Goal: Find specific page/section: Find specific page/section

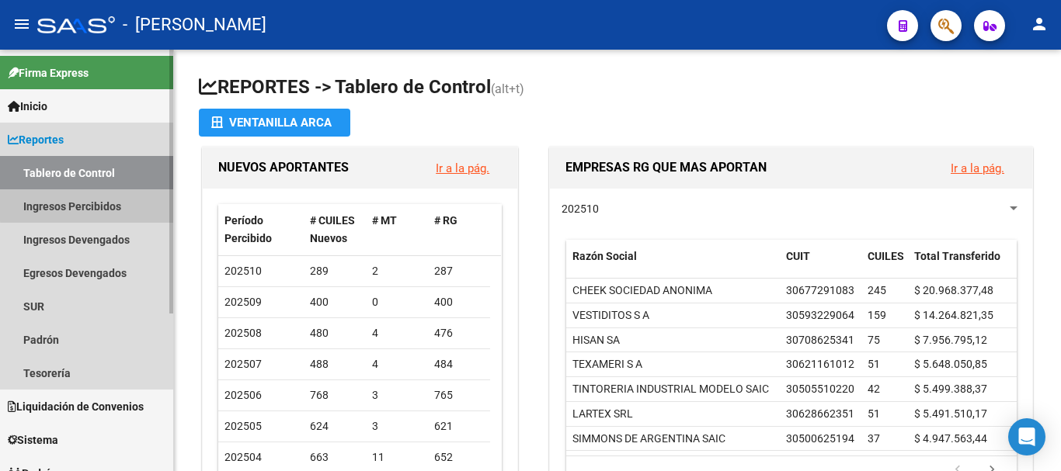
click at [87, 205] on link "Ingresos Percibidos" at bounding box center [86, 205] width 173 height 33
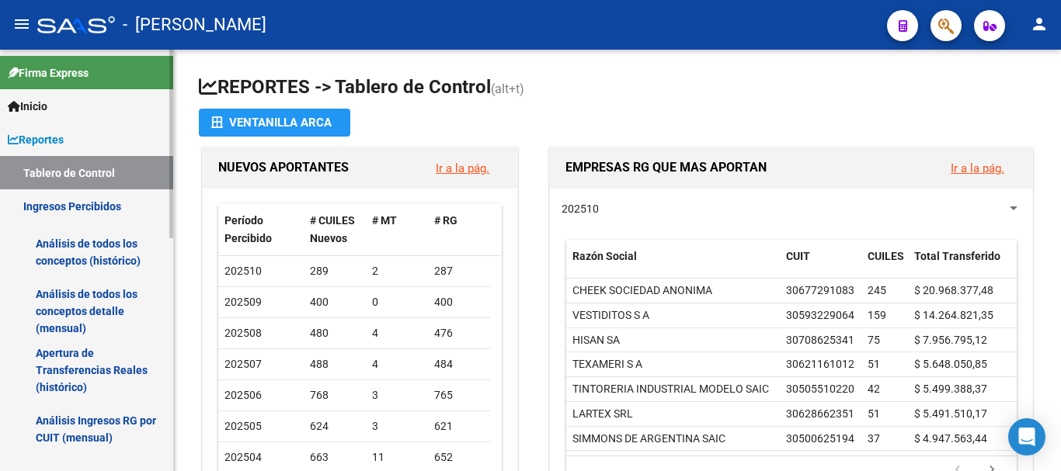
click at [88, 134] on link "Reportes" at bounding box center [86, 139] width 173 height 33
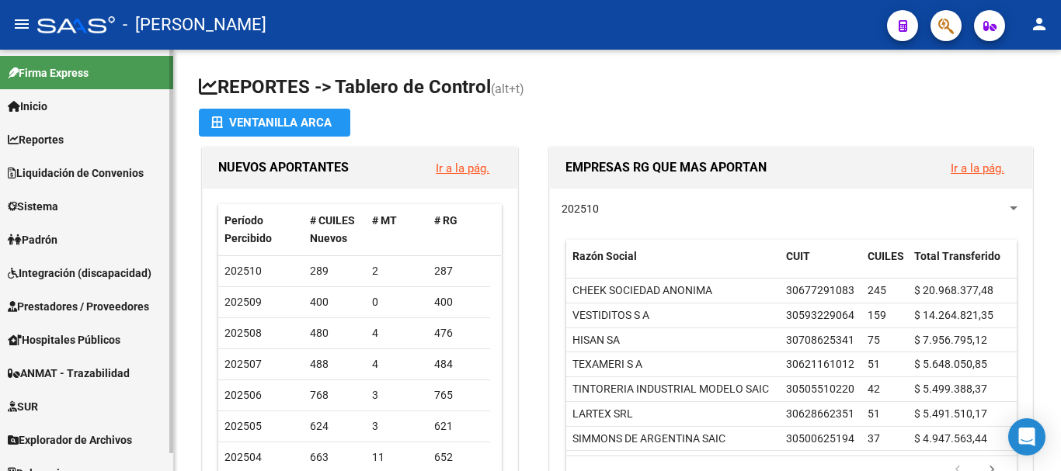
click at [84, 175] on span "Liquidación de Convenios" at bounding box center [76, 173] width 136 height 17
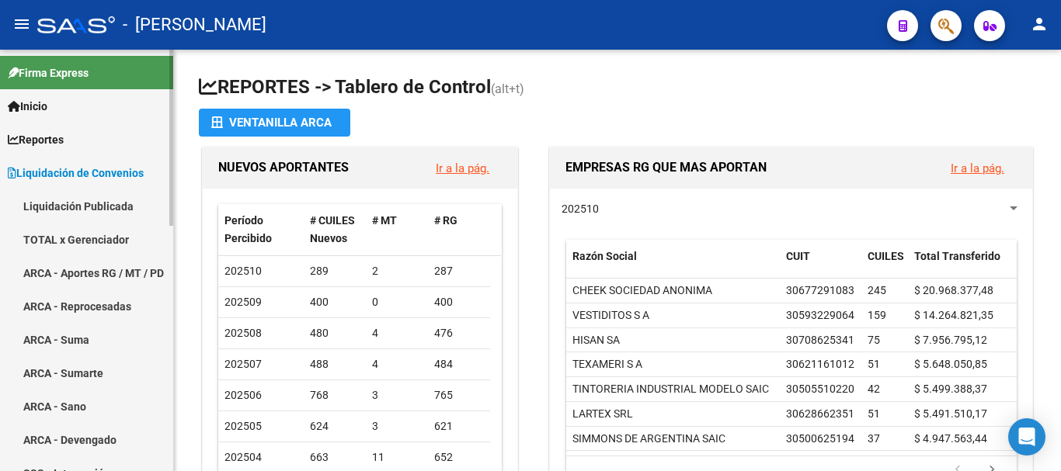
click at [86, 236] on link "TOTAL x Gerenciador" at bounding box center [86, 239] width 173 height 33
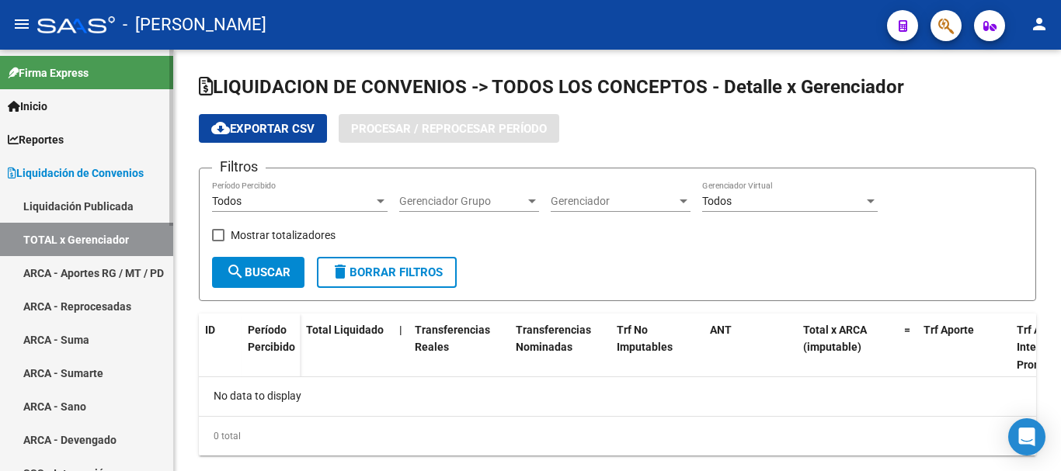
checkbox input "true"
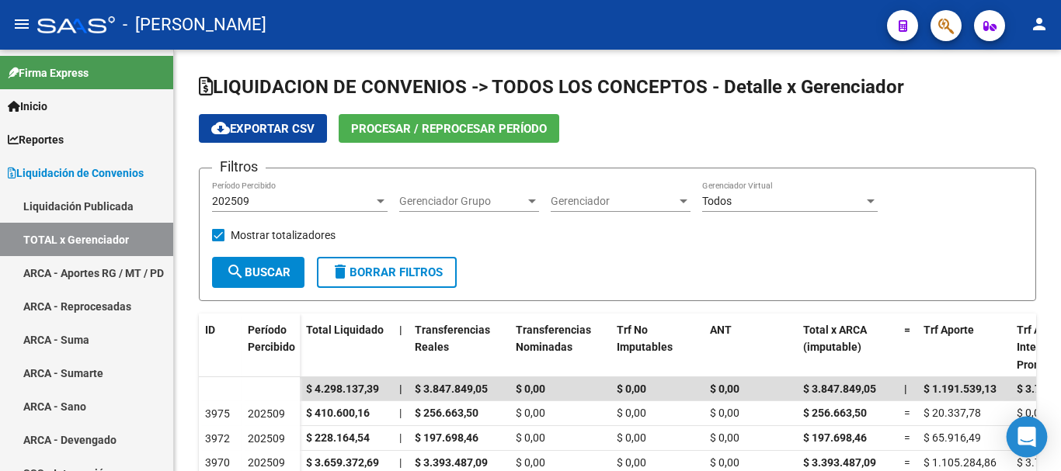
click at [1031, 443] on icon "Open Intercom Messenger" at bounding box center [1026, 437] width 18 height 20
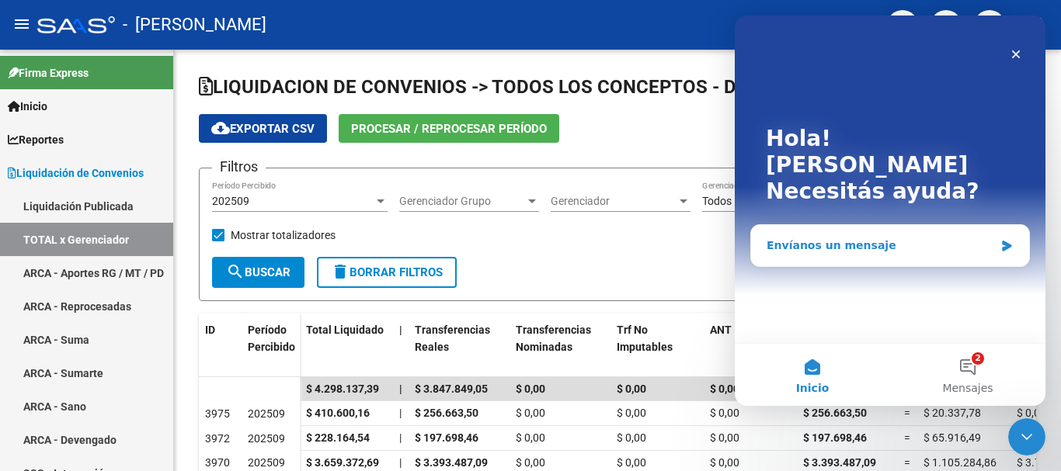
click at [831, 238] on div "Envíanos un mensaje" at bounding box center [879, 246] width 227 height 16
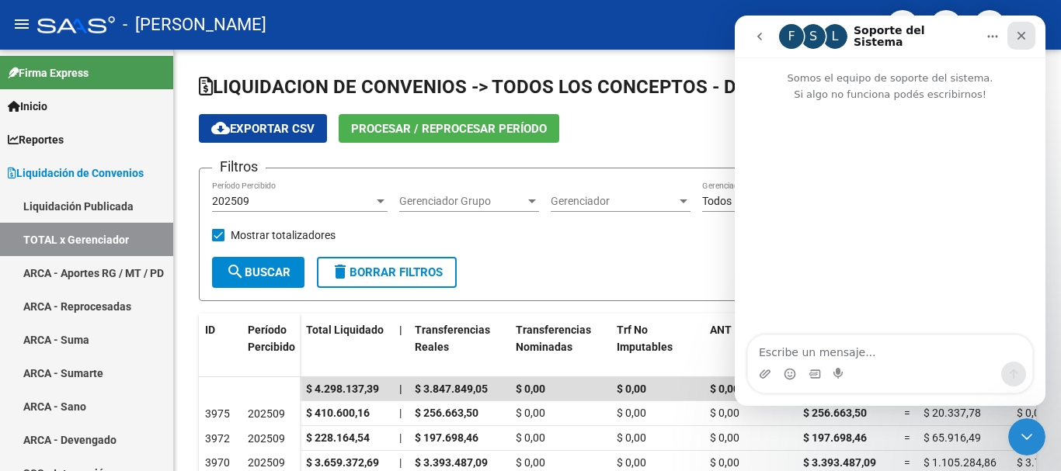
click at [1027, 35] on div "Cerrar" at bounding box center [1021, 36] width 28 height 28
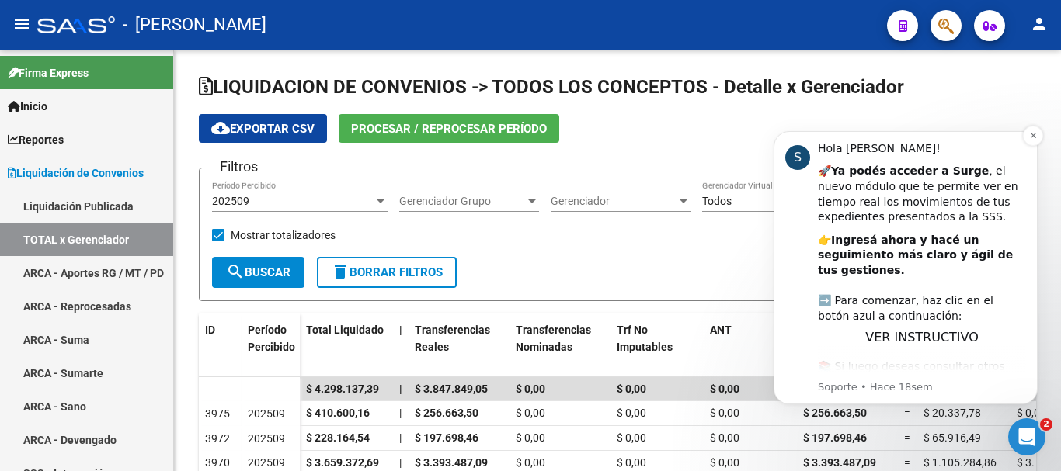
scroll to position [16, 0]
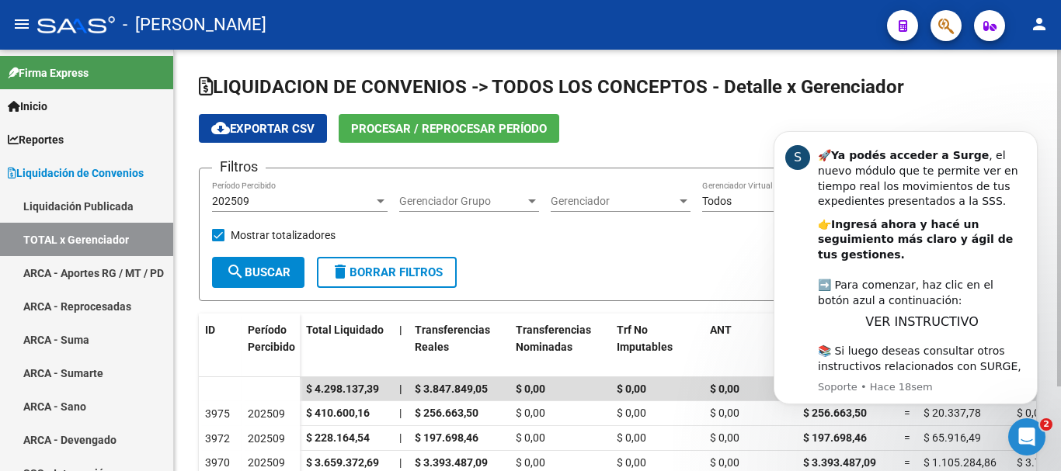
click at [538, 259] on form "Filtros 202509 Período Percibido Gerenciador Grupo Gerenciador Grupo Gerenciado…" at bounding box center [617, 234] width 837 height 133
click at [802, 160] on div "S" at bounding box center [797, 157] width 25 height 25
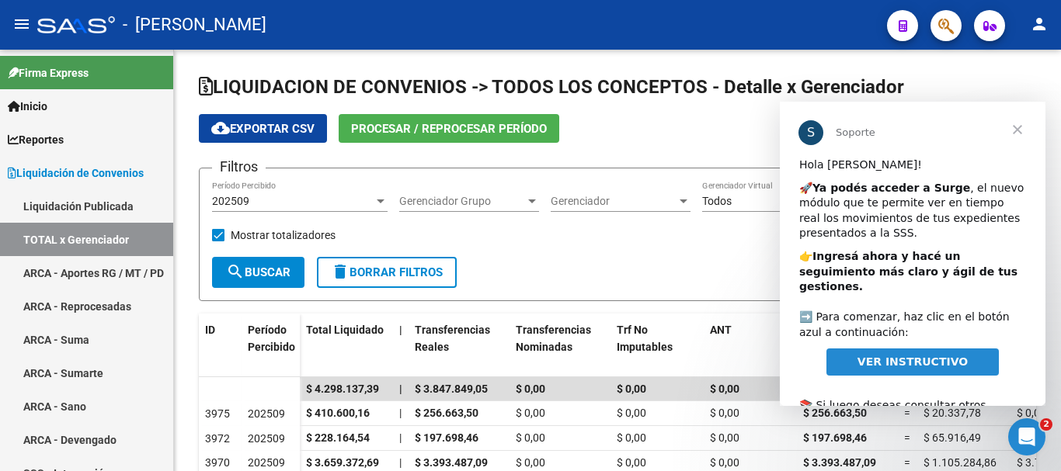
scroll to position [0, 0]
click at [814, 137] on div "S" at bounding box center [810, 132] width 25 height 25
click at [1019, 128] on span "Cerrar" at bounding box center [1017, 130] width 56 height 56
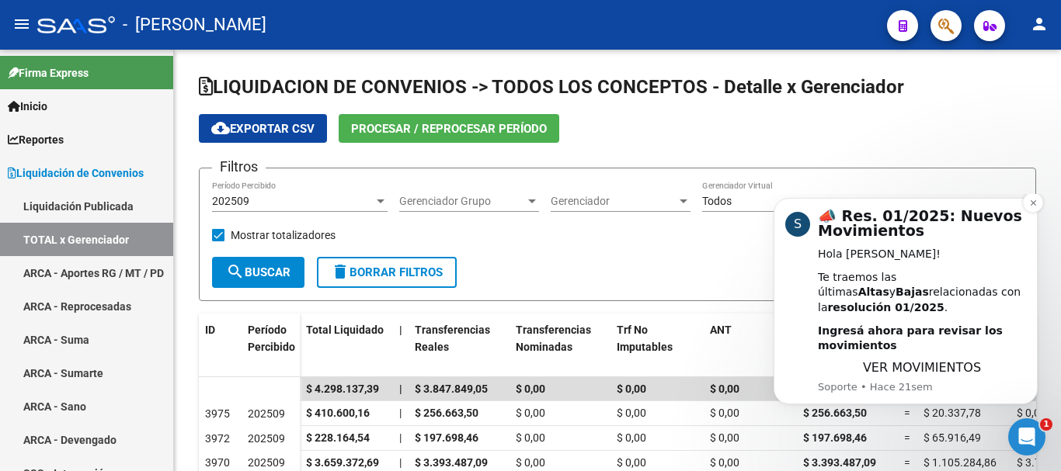
scroll to position [2, 0]
click at [1030, 207] on icon "Dismiss notification" at bounding box center [1033, 203] width 9 height 9
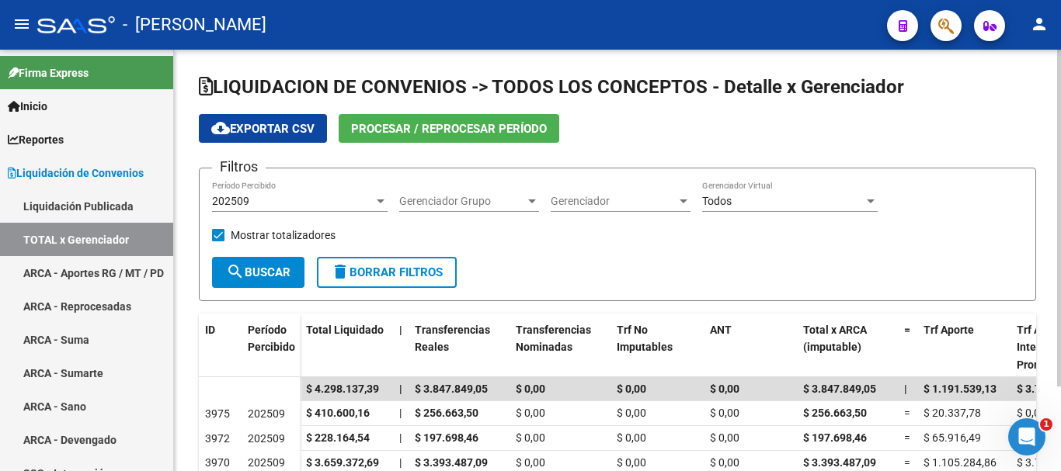
click at [866, 255] on div "Filtros 202509 Período Percibido Gerenciador Grupo Gerenciador Grupo Gerenciado…" at bounding box center [617, 218] width 811 height 75
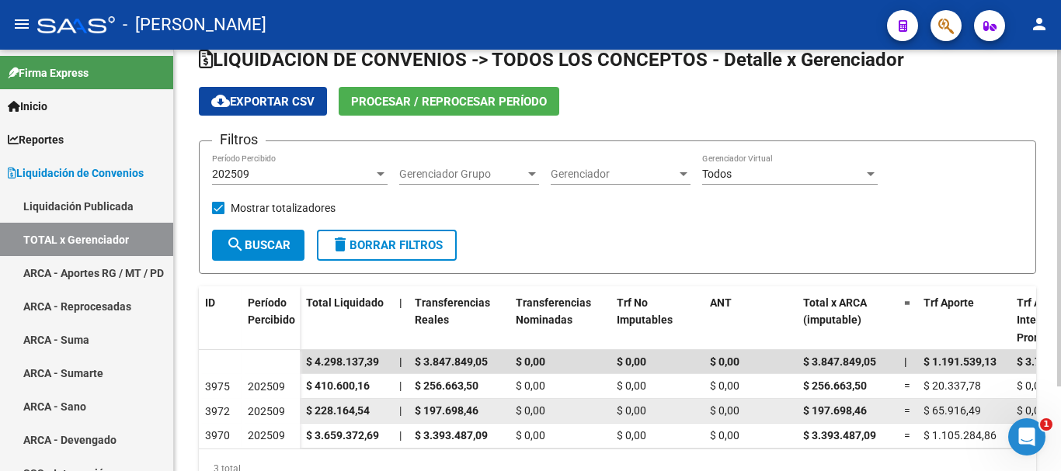
scroll to position [0, 0]
